Goal: Find specific page/section: Find specific page/section

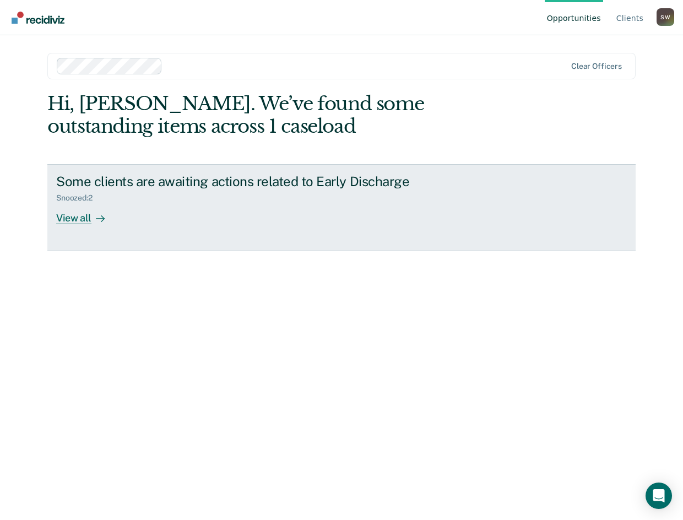
click at [77, 218] on div "View all" at bounding box center [87, 213] width 62 height 21
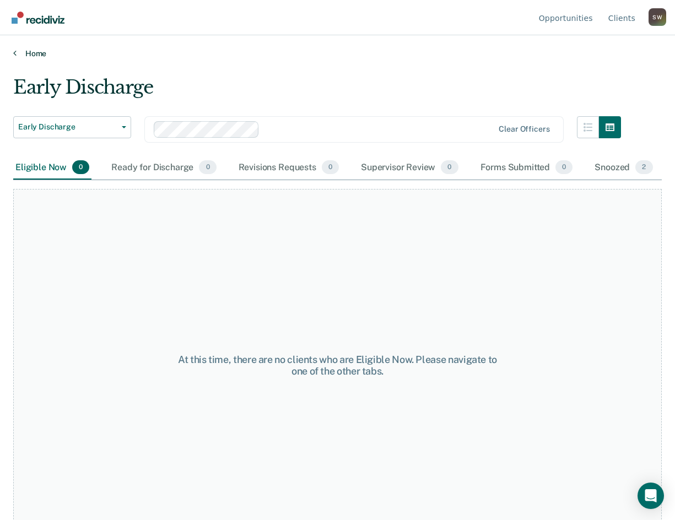
click at [35, 51] on link "Home" at bounding box center [337, 53] width 649 height 10
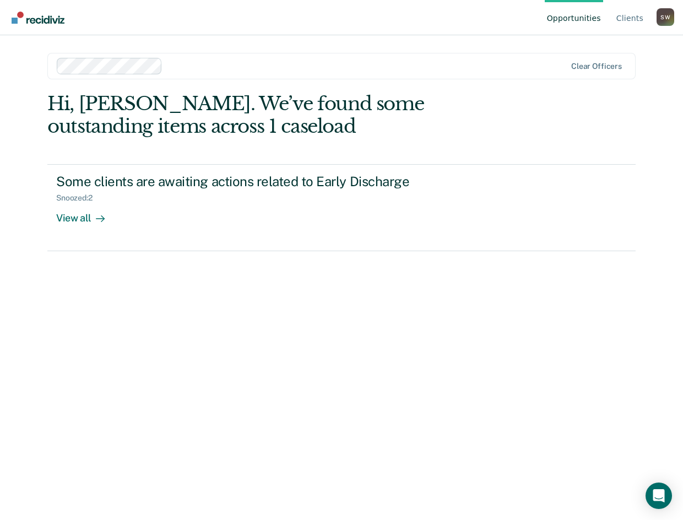
click at [36, 25] on link "Go to Recidiviz Home" at bounding box center [38, 17] width 58 height 35
click at [667, 17] on div "S W" at bounding box center [666, 17] width 18 height 18
click at [592, 18] on link "Opportunities" at bounding box center [574, 17] width 58 height 35
click at [632, 19] on link "Client s" at bounding box center [629, 17] width 31 height 35
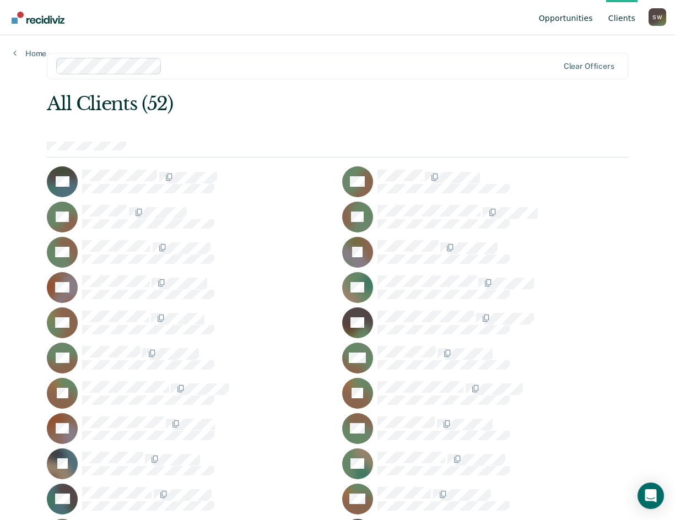
click at [549, 16] on link "Opportunities" at bounding box center [566, 17] width 58 height 35
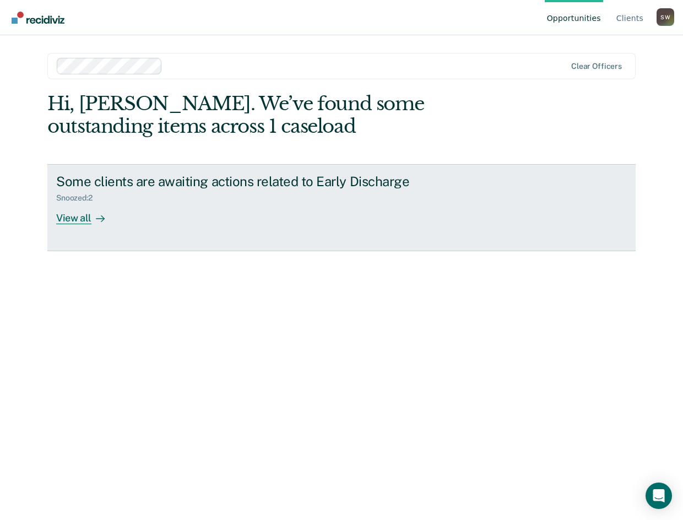
click at [74, 219] on div "View all" at bounding box center [87, 213] width 62 height 21
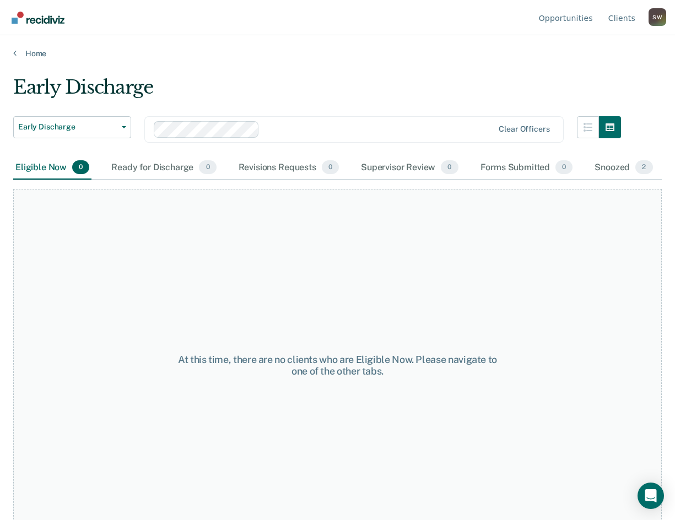
click at [21, 165] on div "Eligible Now 0" at bounding box center [52, 168] width 78 height 24
click at [29, 51] on link "Home" at bounding box center [337, 53] width 649 height 10
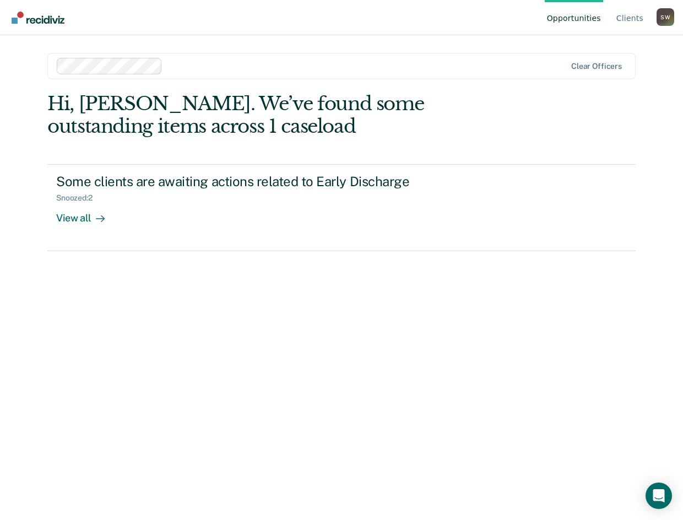
click at [40, 20] on img "Go to Recidiviz Home" at bounding box center [38, 18] width 53 height 12
click at [571, 16] on link "Opportunities" at bounding box center [574, 17] width 58 height 35
click at [665, 14] on div "S W" at bounding box center [666, 17] width 18 height 18
click at [603, 47] on link "Profile" at bounding box center [621, 51] width 71 height 9
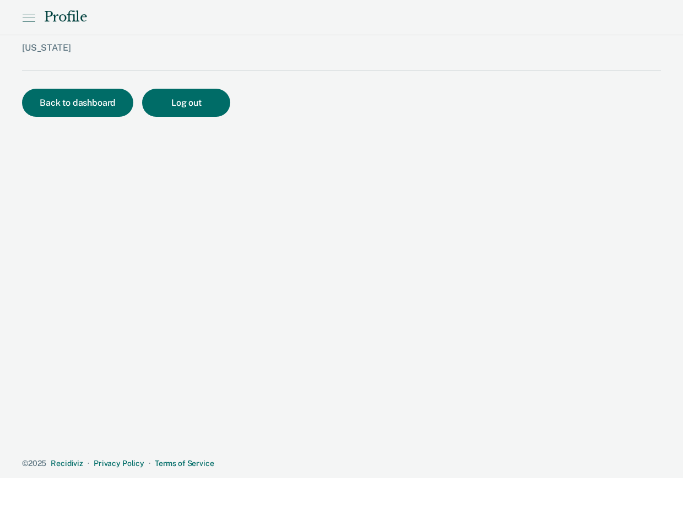
click at [28, 19] on icon at bounding box center [28, 17] width 13 height 13
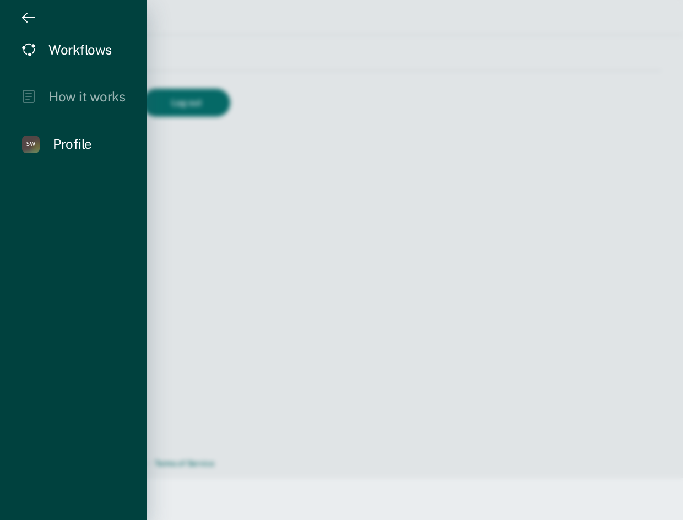
click at [94, 51] on div "Workflows" at bounding box center [79, 50] width 63 height 16
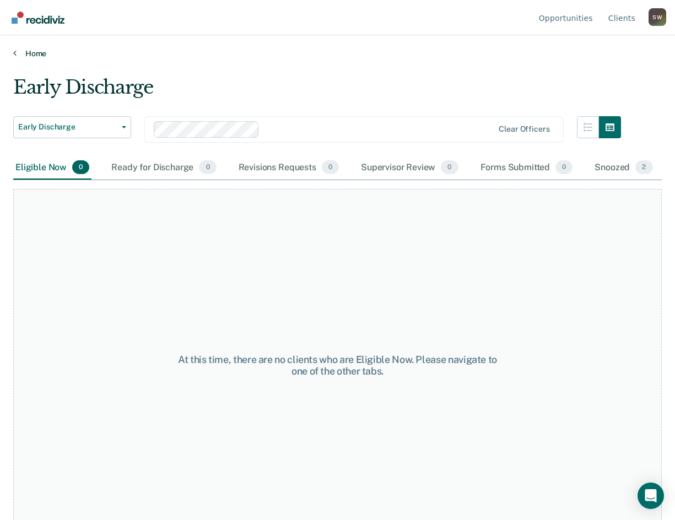
click at [126, 52] on link "Home" at bounding box center [337, 53] width 649 height 10
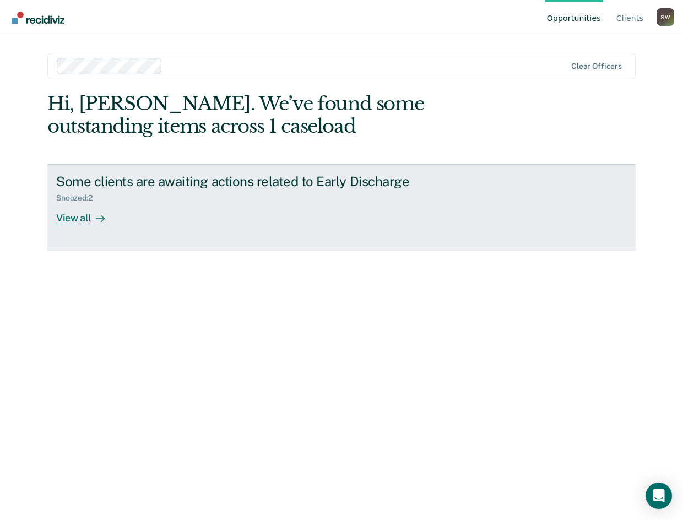
click at [74, 218] on div "View all" at bounding box center [87, 213] width 62 height 21
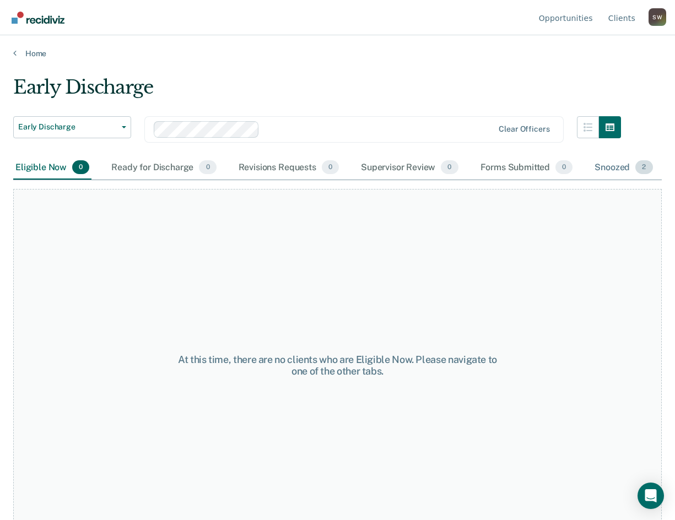
click at [627, 166] on div "Snoozed 2" at bounding box center [623, 168] width 62 height 24
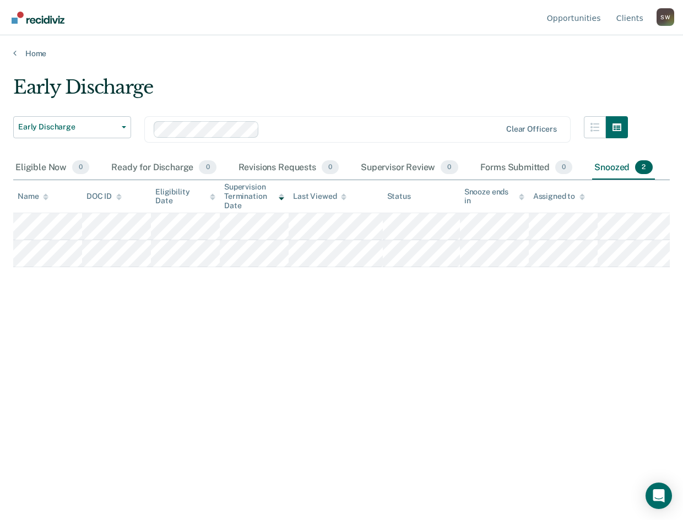
click at [90, 47] on div "Home" at bounding box center [341, 46] width 683 height 23
click at [667, 20] on div "S W" at bounding box center [666, 17] width 18 height 18
click at [54, 19] on img "Go to Recidiviz Home" at bounding box center [38, 18] width 53 height 12
